Goal: Task Accomplishment & Management: Manage account settings

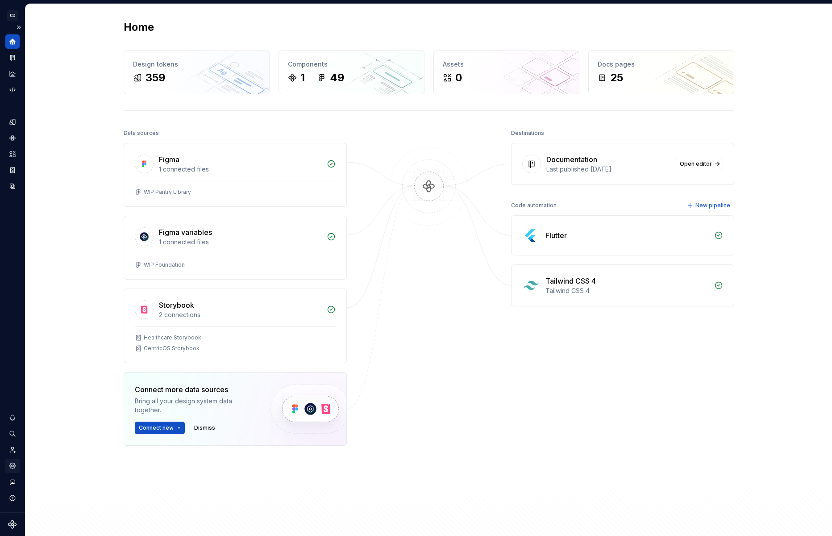
click at [13, 465] on icon "Settings" at bounding box center [13, 466] width 2 height 2
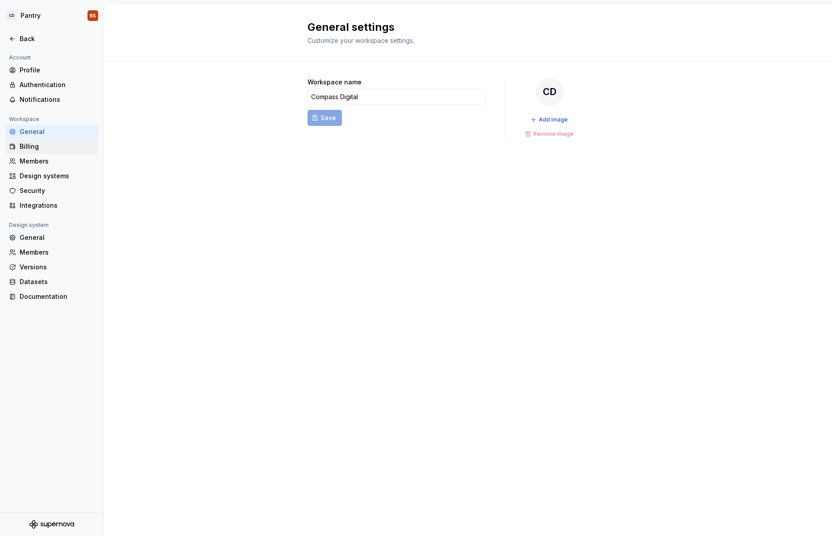
click at [66, 150] on div "Billing" at bounding box center [57, 146] width 75 height 9
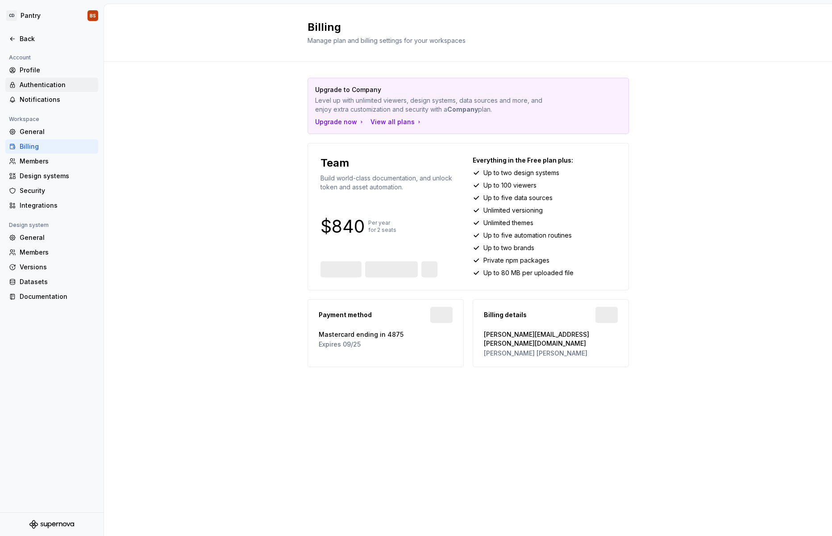
click at [58, 84] on div "Authentication" at bounding box center [57, 84] width 75 height 9
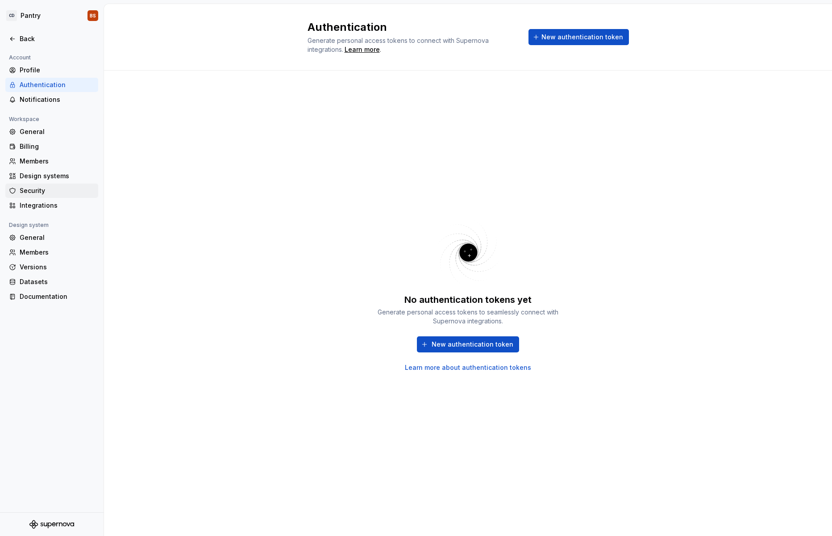
click at [53, 189] on div "Security" at bounding box center [57, 190] width 75 height 9
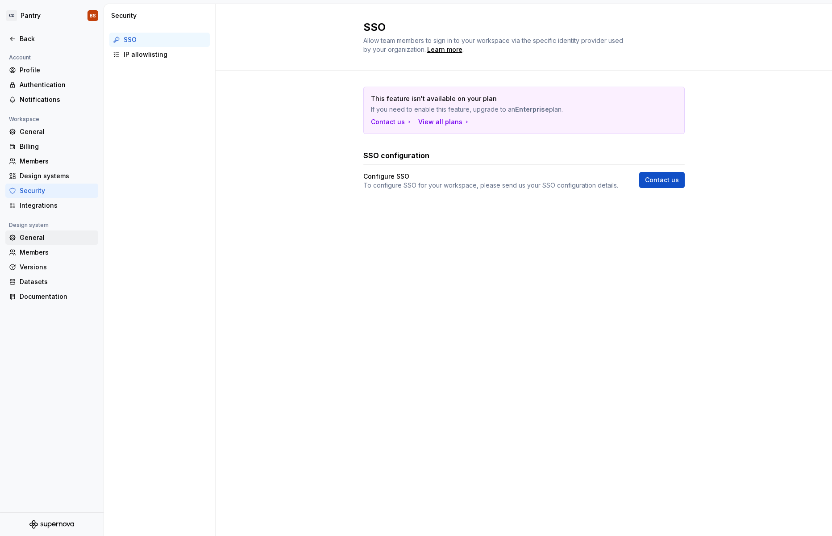
click at [49, 240] on div "General" at bounding box center [57, 237] width 75 height 9
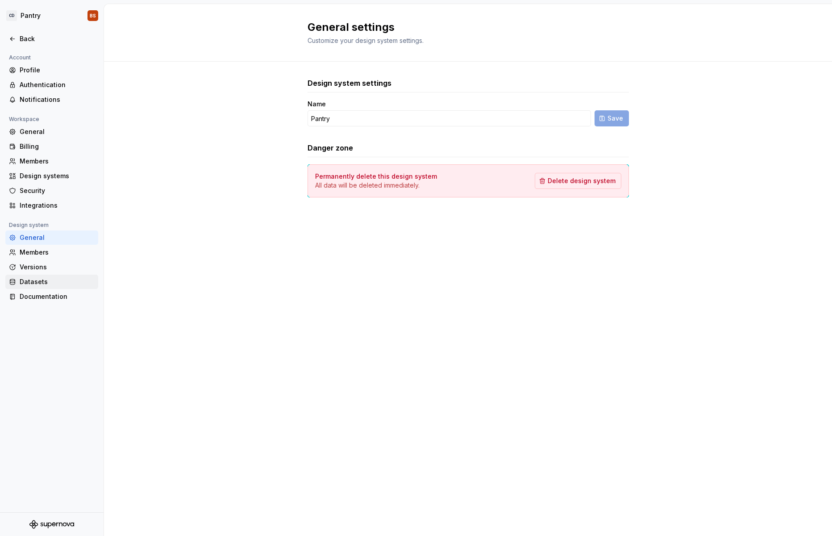
click at [61, 282] on div "Datasets" at bounding box center [57, 281] width 75 height 9
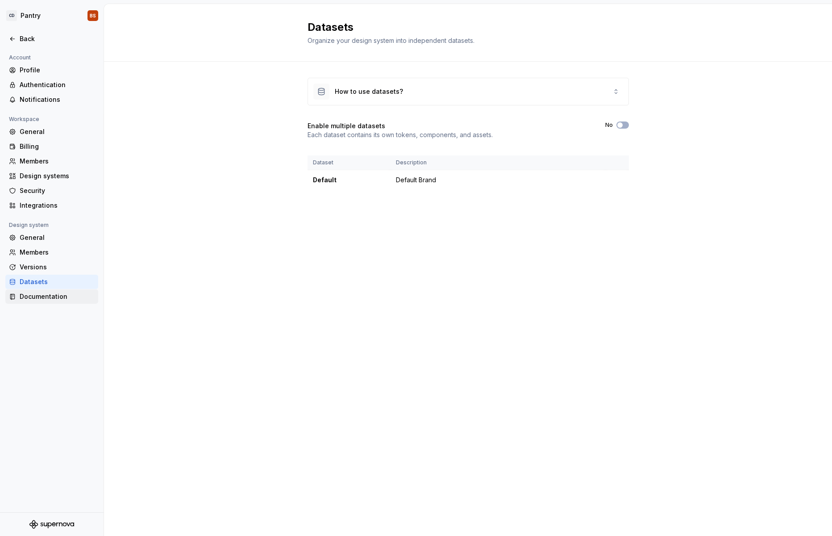
click at [60, 296] on div "Documentation" at bounding box center [57, 296] width 75 height 9
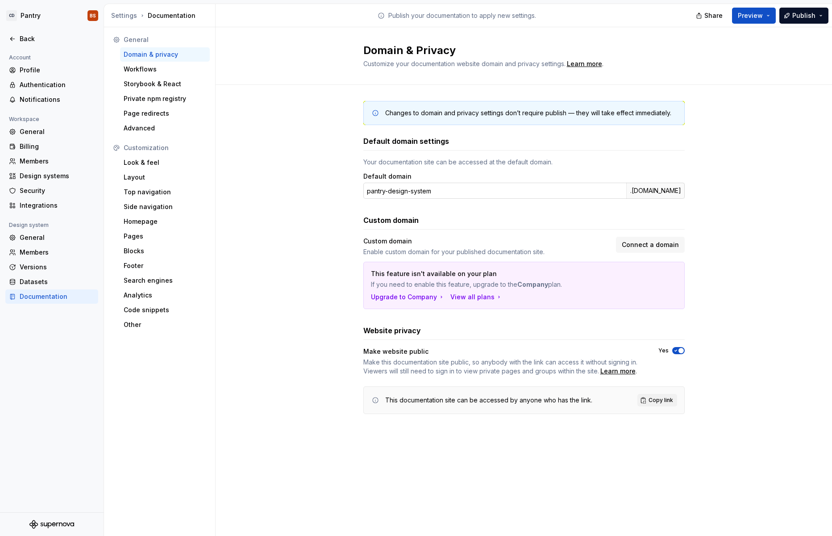
click at [650, 194] on div ".[DOMAIN_NAME]" at bounding box center [655, 191] width 58 height 16
click at [564, 187] on input "pantry-design-system" at bounding box center [494, 191] width 263 height 16
click at [574, 224] on div "Custom domain" at bounding box center [523, 220] width 321 height 11
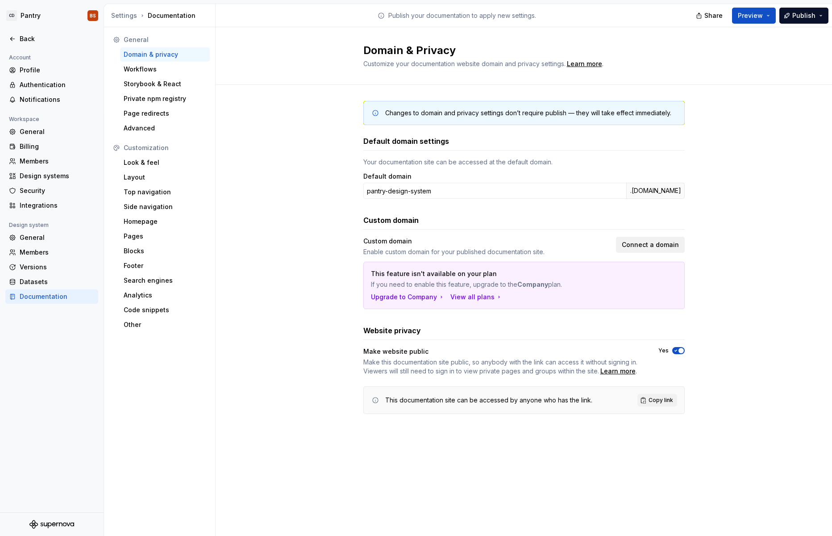
click at [639, 244] on span "Connect a domain" at bounding box center [650, 244] width 57 height 9
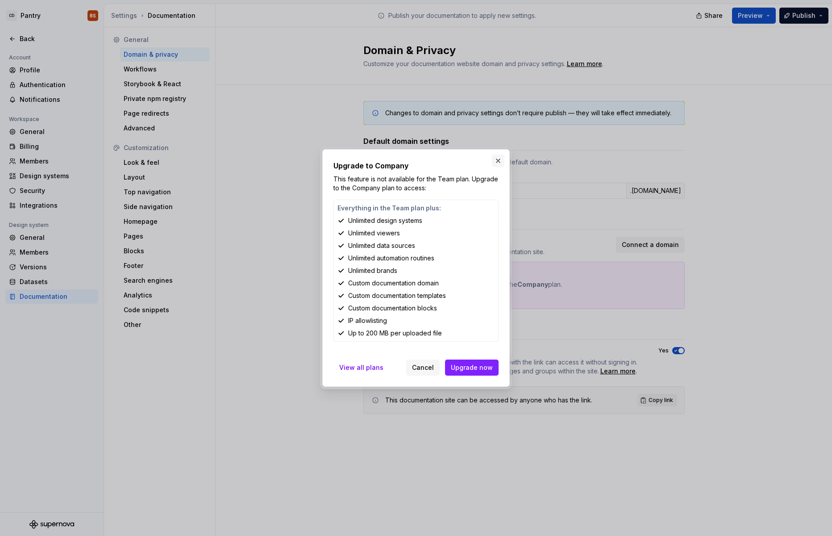
click at [498, 162] on button "button" at bounding box center [498, 160] width 12 height 12
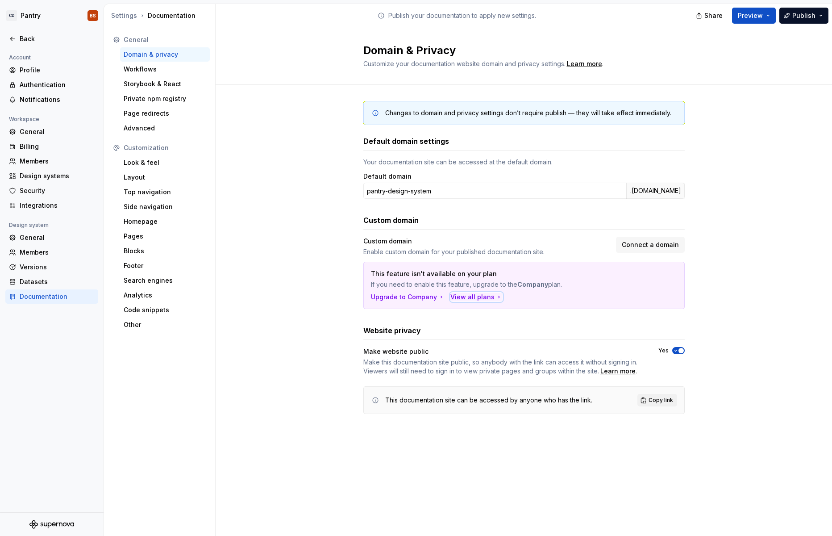
click at [468, 296] on div "View all plans" at bounding box center [476, 296] width 52 height 9
click at [643, 192] on div ".[DOMAIN_NAME]" at bounding box center [655, 191] width 58 height 16
click at [567, 195] on input "pantry-design-system" at bounding box center [494, 191] width 263 height 16
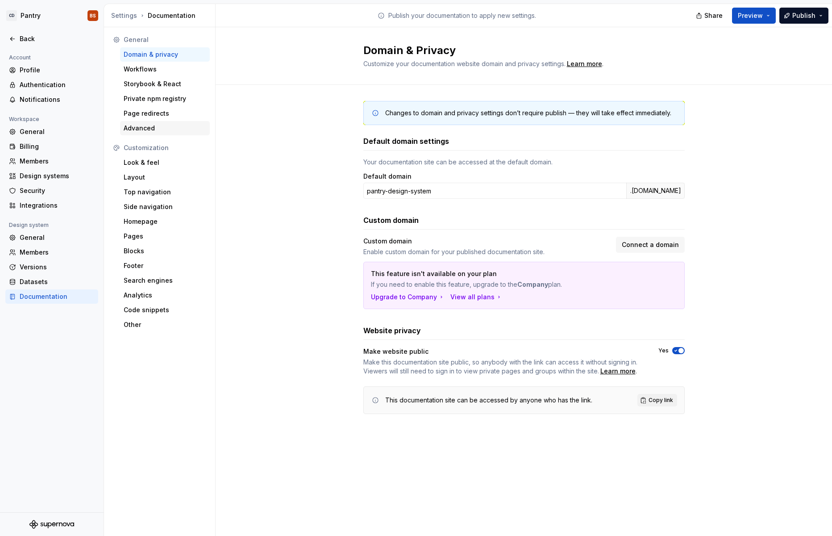
click at [155, 129] on div "Advanced" at bounding box center [165, 128] width 83 height 9
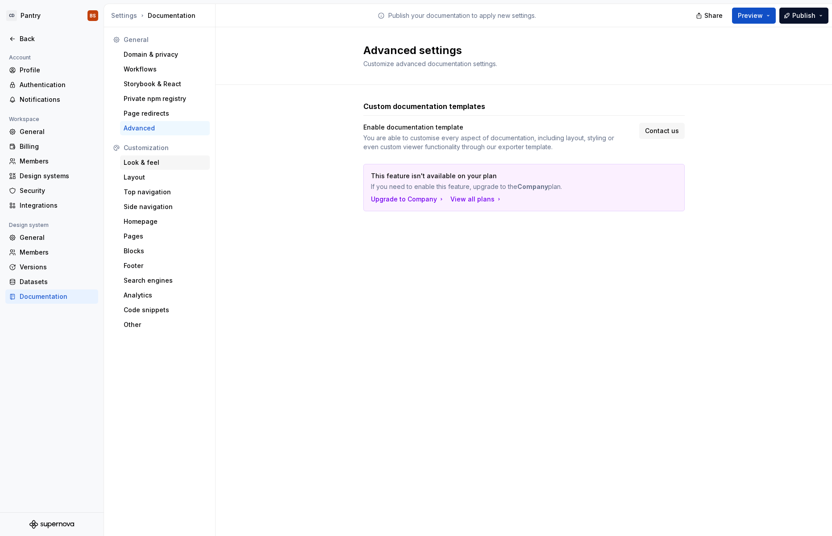
click at [158, 164] on div "Look & feel" at bounding box center [165, 162] width 83 height 9
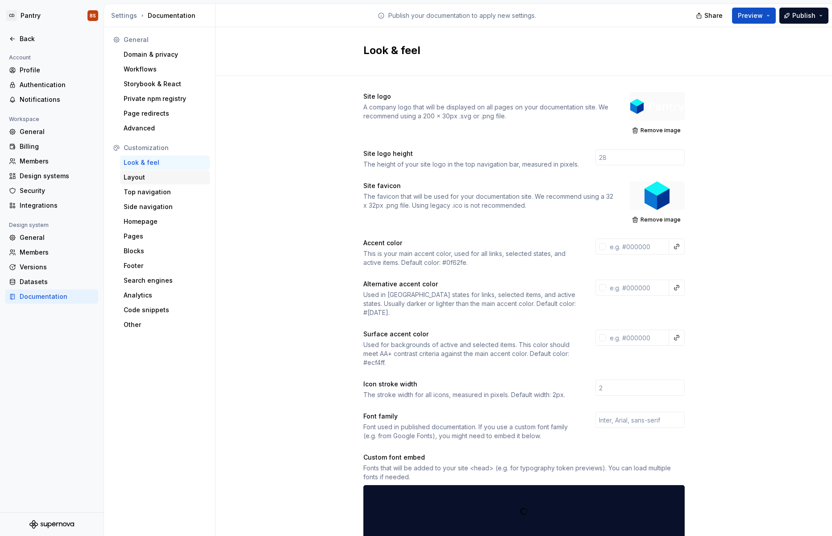
click at [161, 177] on div "Layout" at bounding box center [165, 177] width 83 height 9
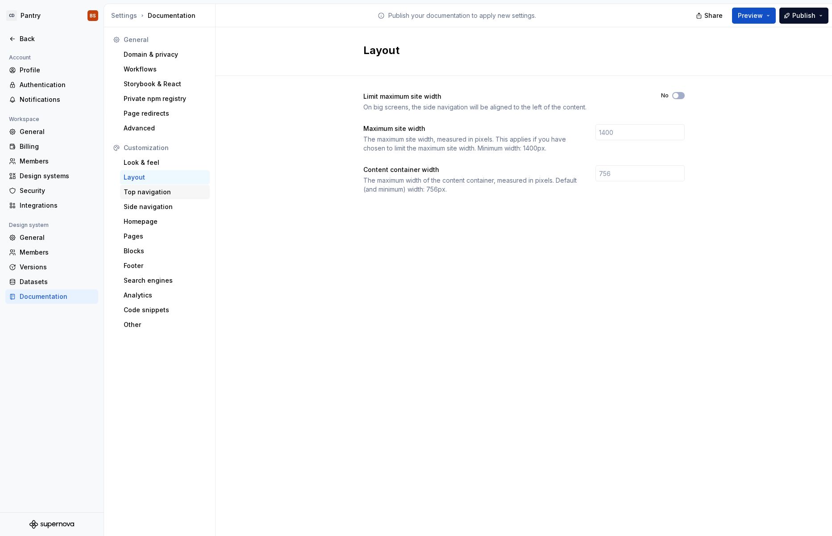
click at [161, 190] on div "Top navigation" at bounding box center [165, 191] width 83 height 9
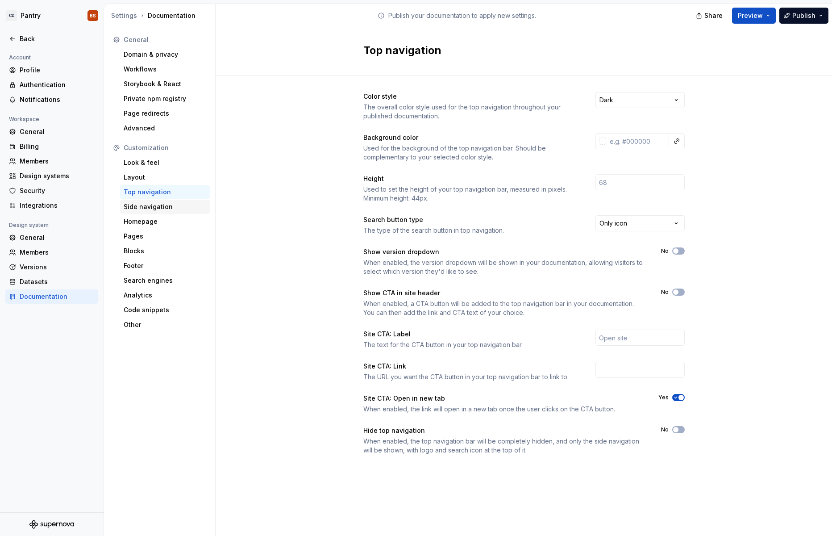
click at [161, 206] on div "Side navigation" at bounding box center [165, 206] width 83 height 9
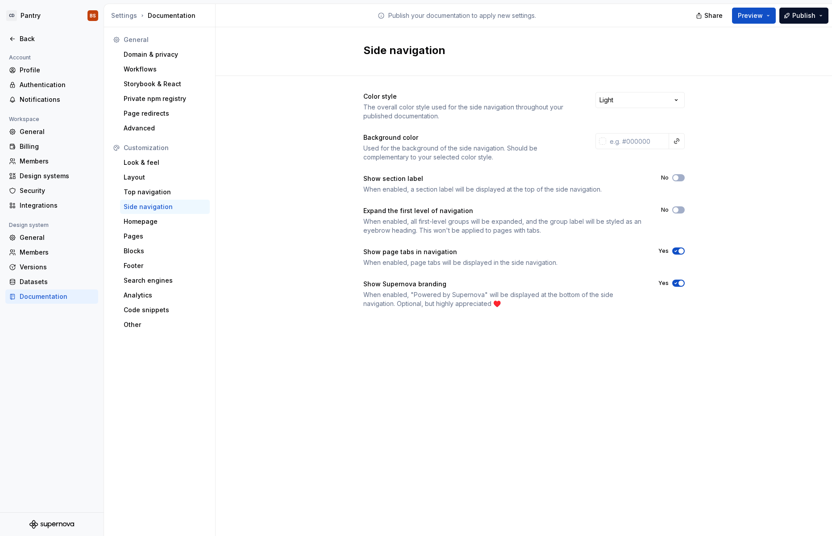
click at [680, 284] on span "button" at bounding box center [680, 282] width 5 height 5
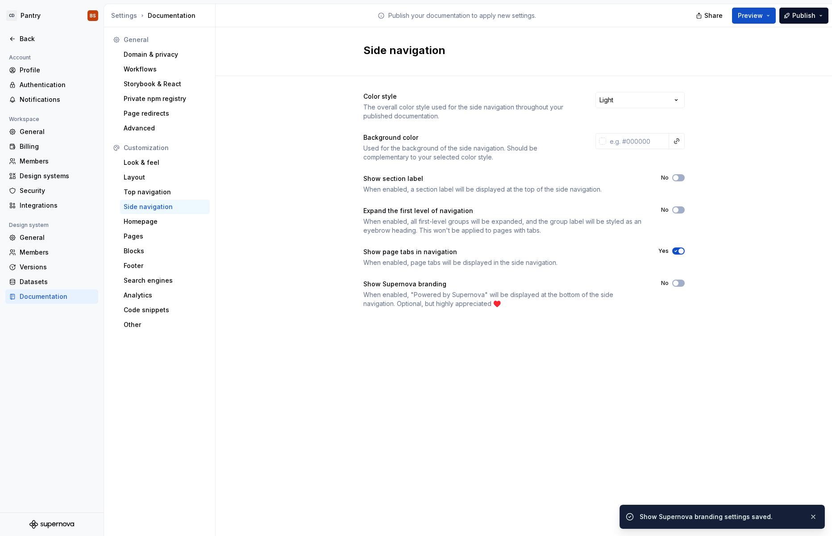
click at [665, 348] on div "Side navigation Color style The overall color style used for the side navigatio…" at bounding box center [524, 281] width 616 height 508
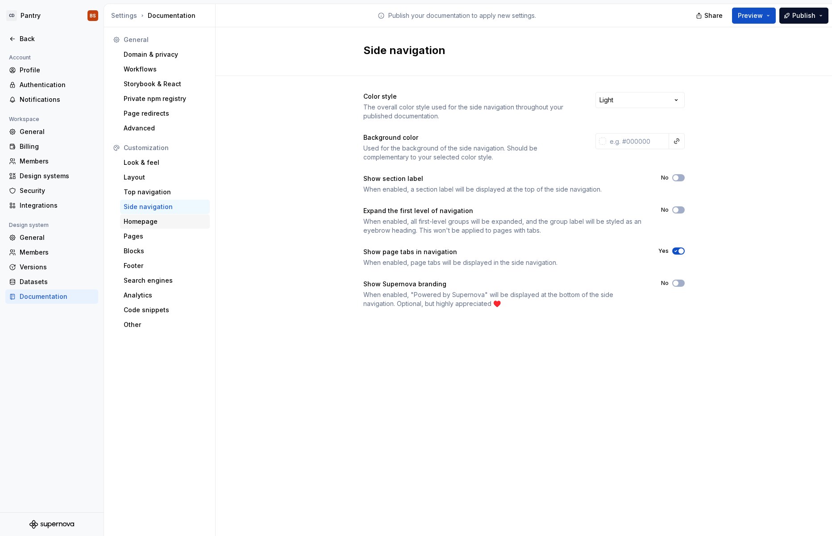
click at [162, 220] on div "Homepage" at bounding box center [165, 221] width 83 height 9
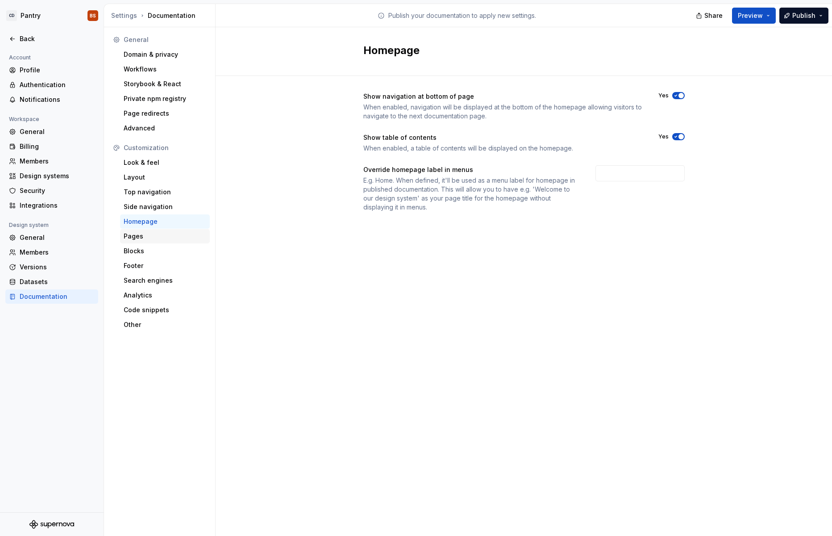
click at [164, 233] on div "Pages" at bounding box center [165, 236] width 83 height 9
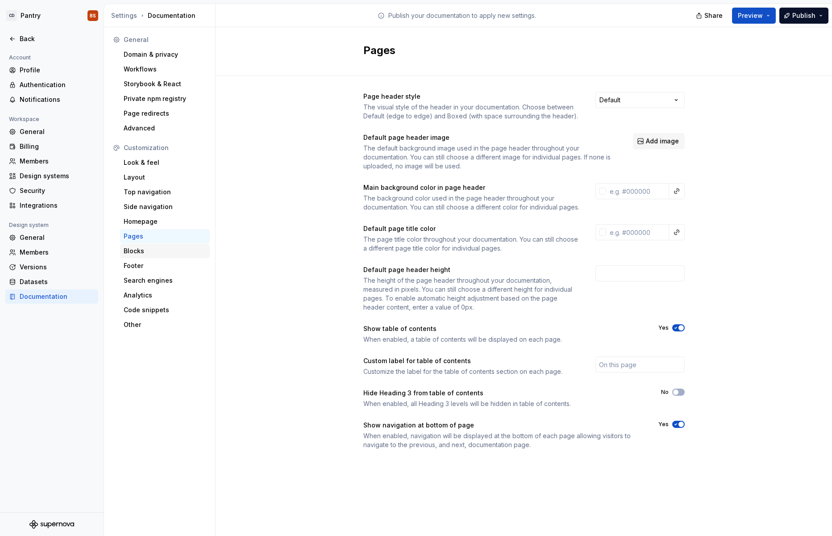
click at [162, 248] on div "Blocks" at bounding box center [165, 250] width 83 height 9
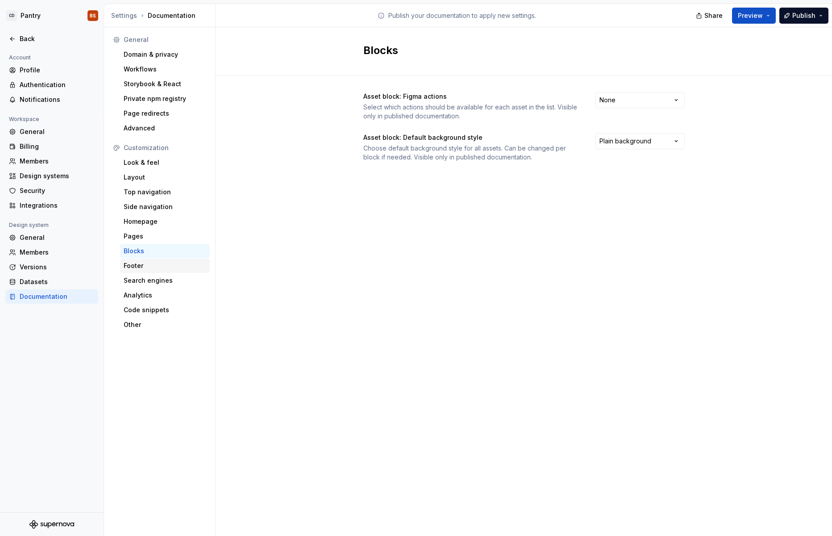
click at [157, 270] on div "Footer" at bounding box center [165, 265] width 90 height 14
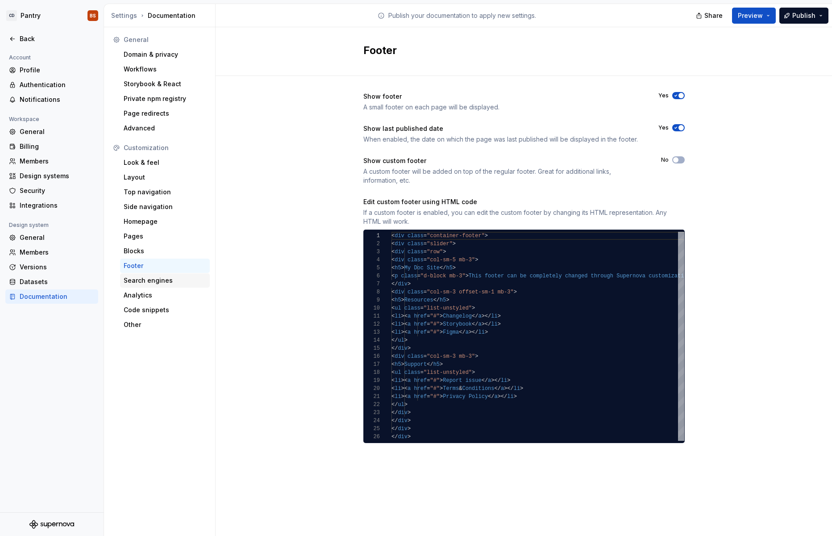
click at [155, 284] on div "Search engines" at bounding box center [165, 280] width 83 height 9
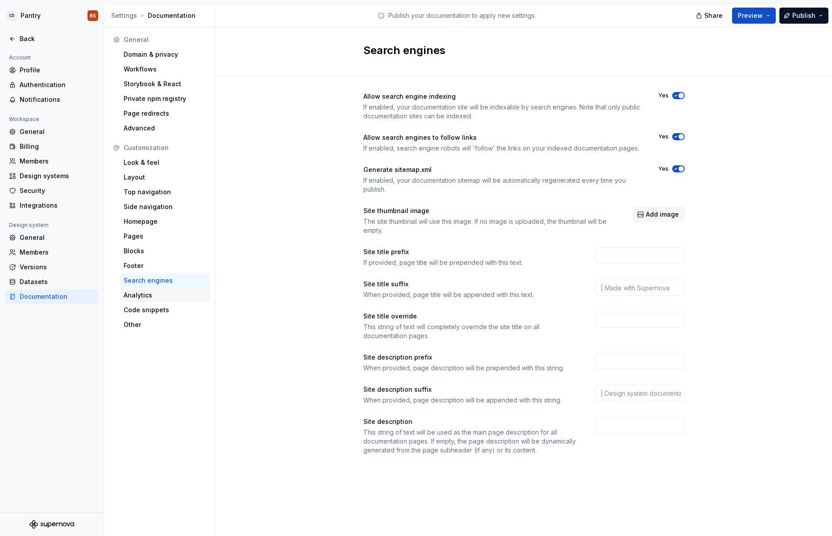
click at [148, 296] on div "Analytics" at bounding box center [165, 295] width 83 height 9
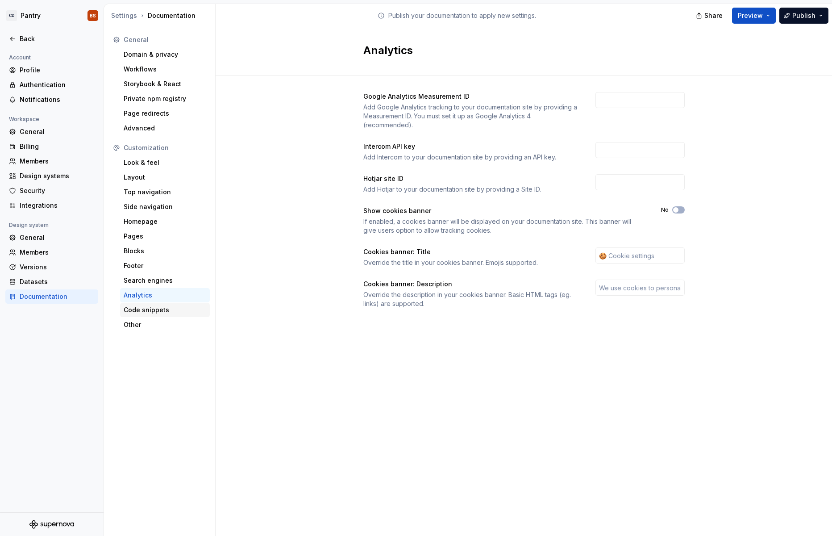
click at [148, 308] on div "Code snippets" at bounding box center [165, 309] width 83 height 9
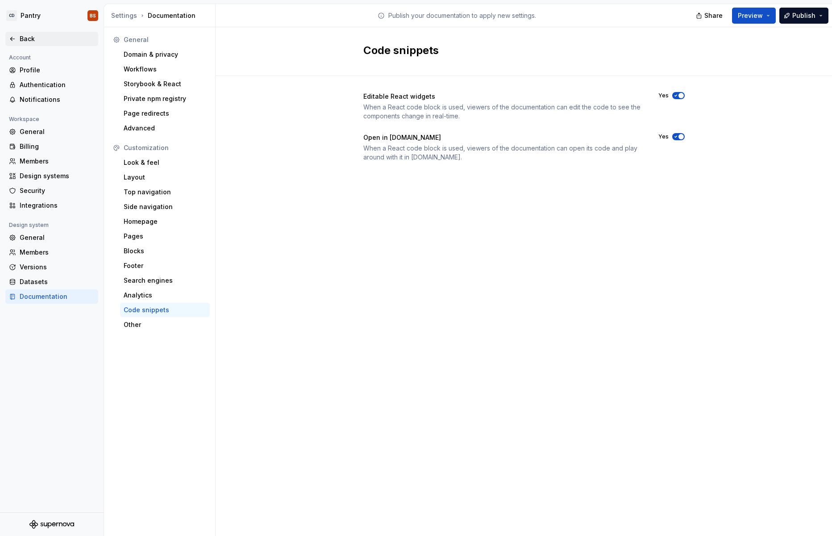
click at [43, 42] on div "Back" at bounding box center [57, 38] width 75 height 9
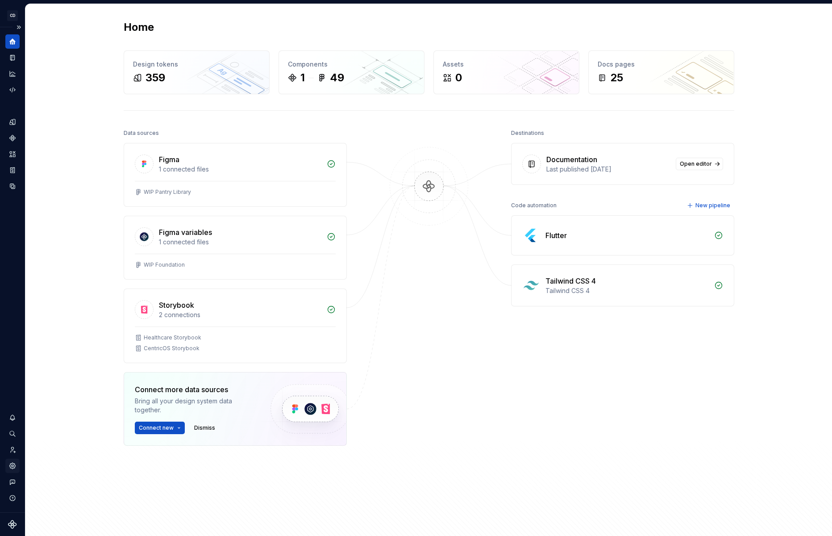
click at [11, 466] on icon "Settings" at bounding box center [12, 465] width 8 height 8
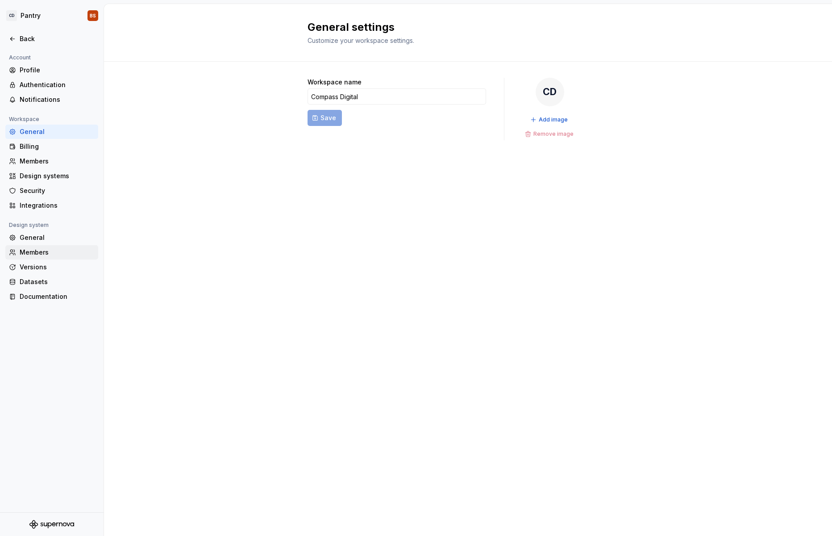
click at [48, 253] on div "Members" at bounding box center [57, 252] width 75 height 9
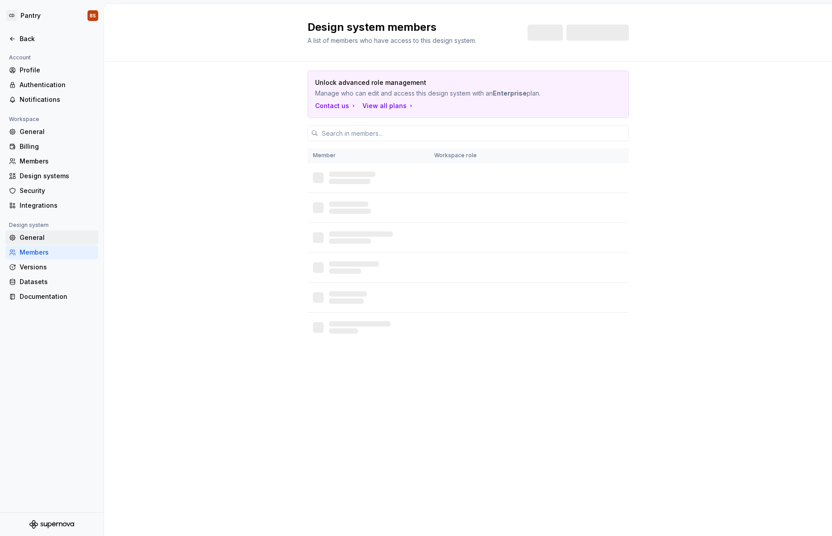
click at [53, 240] on div "General" at bounding box center [57, 237] width 75 height 9
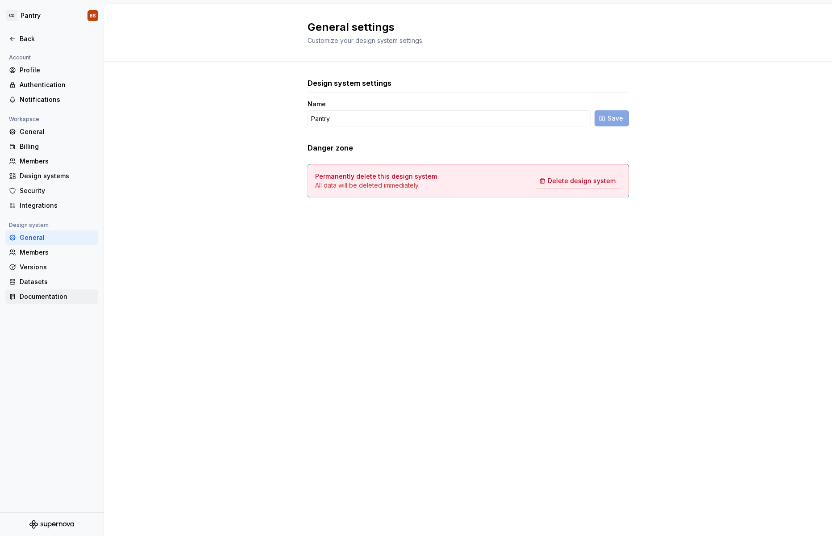
click at [56, 301] on div "Documentation" at bounding box center [51, 296] width 93 height 14
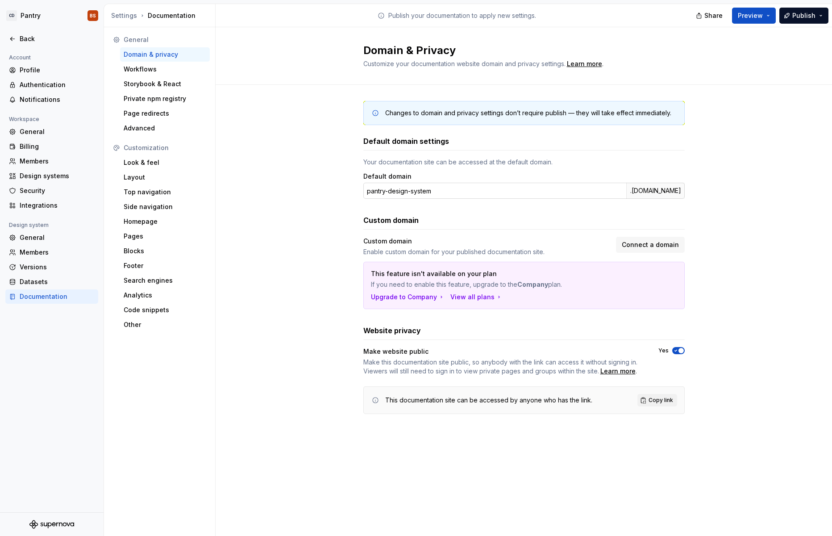
click at [640, 191] on div ".[DOMAIN_NAME]" at bounding box center [655, 191] width 58 height 16
click at [635, 191] on div ".[DOMAIN_NAME]" at bounding box center [655, 191] width 58 height 16
click at [392, 193] on input "pantry-design-system" at bounding box center [494, 191] width 263 height 16
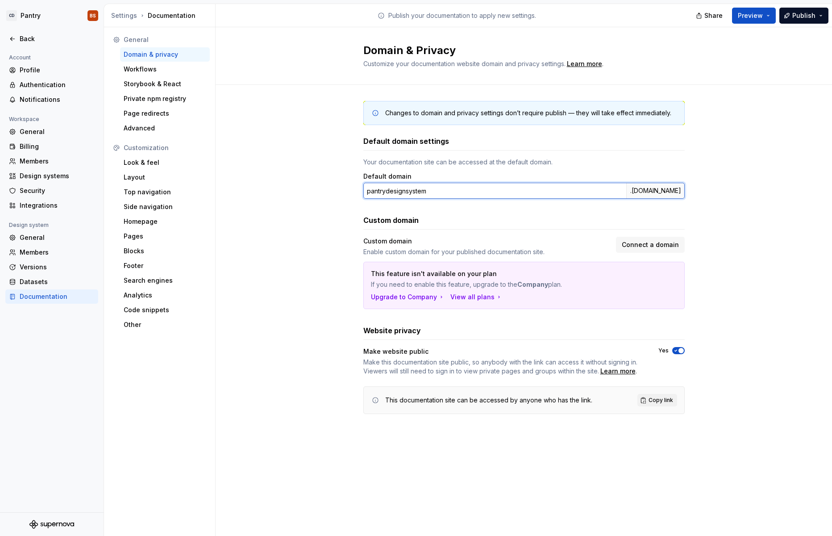
type input "pantrydesignsystem"
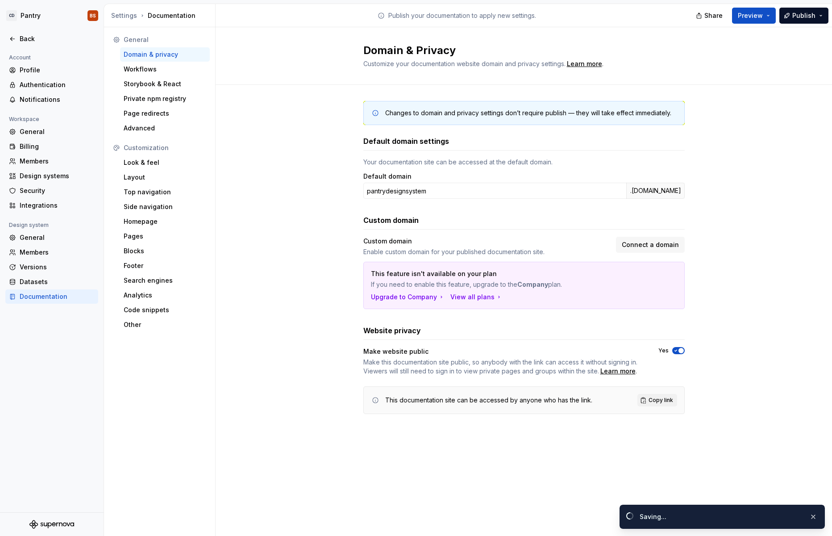
click at [465, 170] on div "Your documentation site can be accessed at the default domain. Default domain p…" at bounding box center [523, 178] width 321 height 41
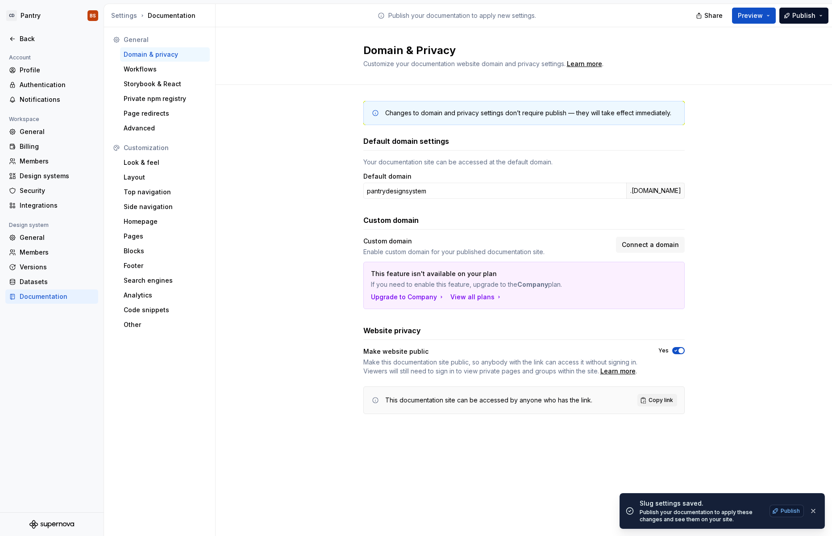
click at [784, 511] on span "Publish" at bounding box center [790, 510] width 19 height 7
